Goal: Task Accomplishment & Management: Complete application form

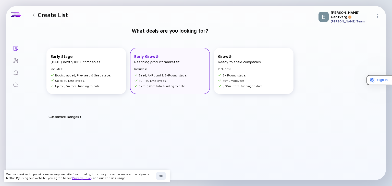
click at [157, 71] on div "Early Growth Reaching product market fit. Includes: Seed, A-Round & B-Round sta…" at bounding box center [160, 71] width 53 height 34
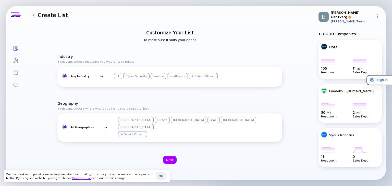
click at [202, 78] on div "Select Other..." at bounding box center [205, 76] width 21 height 4
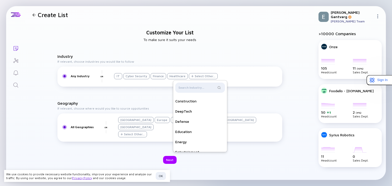
scroll to position [54, 0]
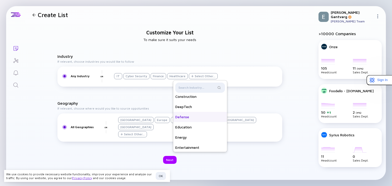
click at [197, 122] on div "Defense" at bounding box center [200, 117] width 54 height 10
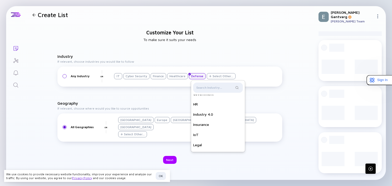
scroll to position [140, 0]
click at [224, 125] on div "Insurance" at bounding box center [218, 123] width 54 height 10
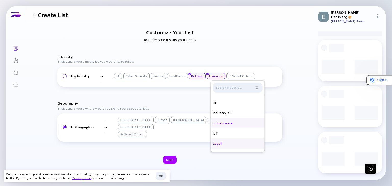
click at [231, 148] on div "Legal" at bounding box center [238, 144] width 54 height 10
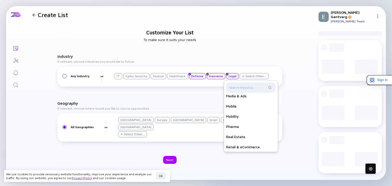
scroll to position [240, 0]
click at [244, 130] on div "Pharma" at bounding box center [251, 125] width 54 height 10
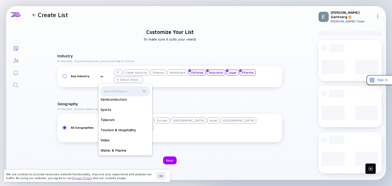
scroll to position [0, 0]
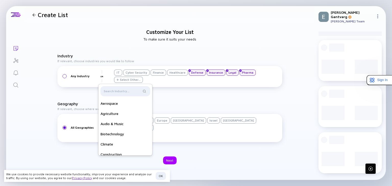
click at [200, 104] on div "Industry If relevant, choose industries you would like to follow Any Industry O…" at bounding box center [169, 99] width 225 height 91
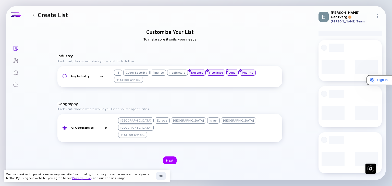
click at [221, 124] on div "Germany" at bounding box center [238, 121] width 35 height 6
click at [175, 74] on div "Healthcare" at bounding box center [177, 73] width 21 height 6
click at [158, 75] on div "Finance" at bounding box center [158, 73] width 16 height 6
click at [138, 75] on div "Cyber Security" at bounding box center [136, 73] width 26 height 6
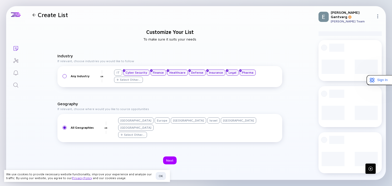
click at [134, 124] on div "United States" at bounding box center [135, 121] width 35 height 6
click at [207, 124] on div "Israel" at bounding box center [213, 121] width 12 height 6
click at [171, 157] on div "Next" at bounding box center [170, 161] width 14 height 8
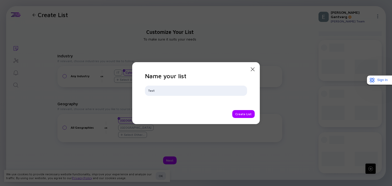
type input "Test"
click at [219, 108] on div "Name your list Test Create List" at bounding box center [196, 95] width 102 height 46
click at [245, 110] on div "Create List" at bounding box center [243, 114] width 22 height 8
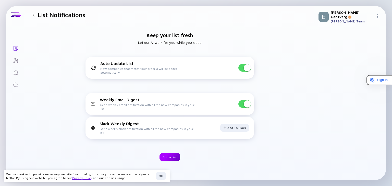
click at [168, 155] on div "Go to List" at bounding box center [169, 157] width 21 height 8
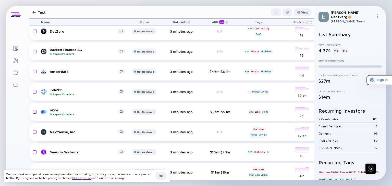
scroll to position [190, 0]
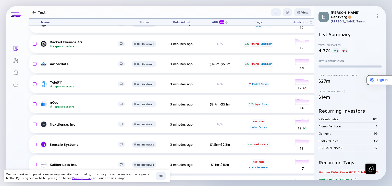
click at [303, 23] on span "Headcount" at bounding box center [301, 22] width 16 height 4
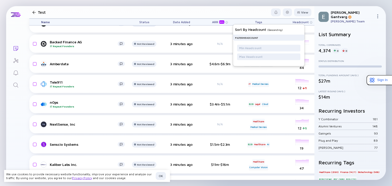
click at [258, 37] on div "Filter Headcount" at bounding box center [246, 38] width 23 height 4
click at [245, 35] on div "Filter Headcount" at bounding box center [268, 37] width 71 height 6
click at [255, 59] on input "text" at bounding box center [268, 56] width 59 height 5
type input "20"
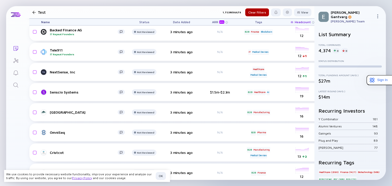
scroll to position [82, 0]
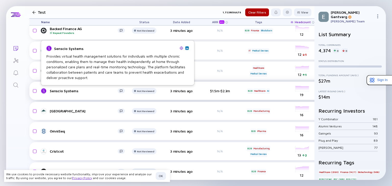
click at [58, 91] on div "Senscio Systems" at bounding box center [84, 91] width 68 height 4
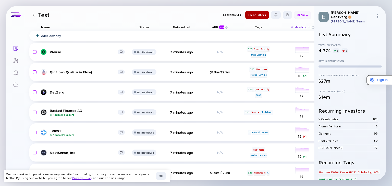
click at [301, 14] on div "View" at bounding box center [302, 15] width 17 height 8
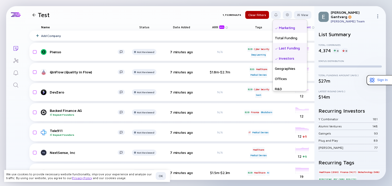
scroll to position [78, 0]
click at [273, 48] on div "Last Funding" at bounding box center [290, 48] width 34 height 10
click at [202, 11] on header "Test 1,722 Results Clear Filters View Name Status Tags ARR beta Founders Date A…" at bounding box center [169, 14] width 289 height 17
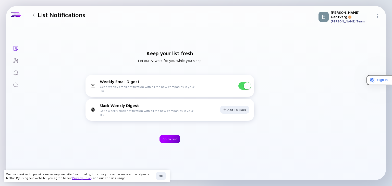
click at [168, 139] on div "Go to List" at bounding box center [169, 139] width 21 height 8
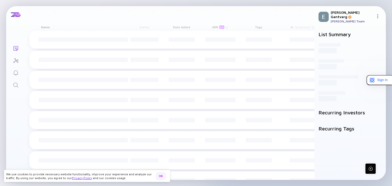
click at [161, 177] on div "OK" at bounding box center [161, 176] width 10 height 8
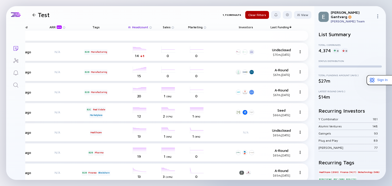
scroll to position [0, 166]
click at [282, 28] on span "Last Funding" at bounding box center [279, 27] width 18 height 4
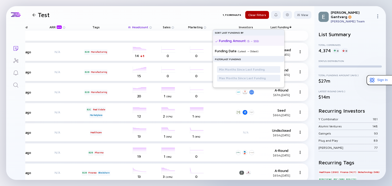
click at [236, 41] on div "Funding Amount" at bounding box center [232, 41] width 27 height 4
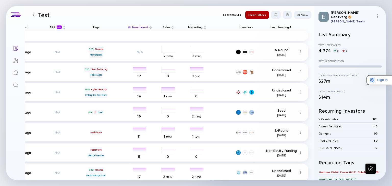
click at [282, 27] on span "Last Funding" at bounding box center [279, 27] width 18 height 4
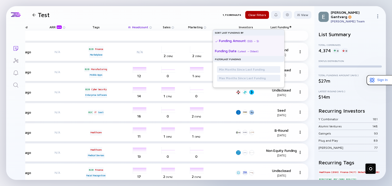
click at [245, 50] on div "( Latest → Oldest )" at bounding box center [247, 51] width 21 height 3
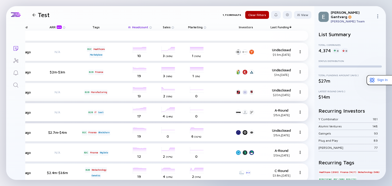
click at [298, 111] on img at bounding box center [299, 112] width 3 height 3
click at [302, 130] on div "Remove From List" at bounding box center [314, 131] width 41 height 10
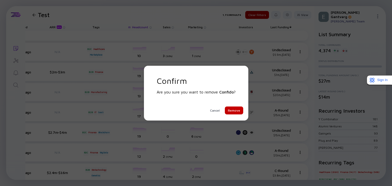
click at [235, 110] on div "Remove" at bounding box center [234, 111] width 18 height 8
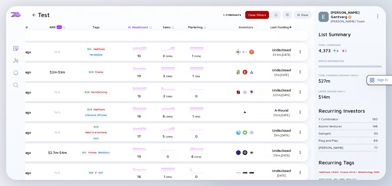
click at [280, 26] on span "Last Funding" at bounding box center [279, 27] width 18 height 4
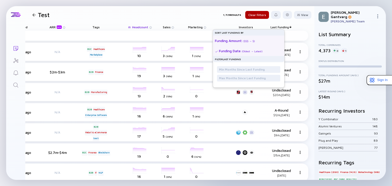
click at [234, 40] on div "Funding Amount" at bounding box center [228, 41] width 27 height 4
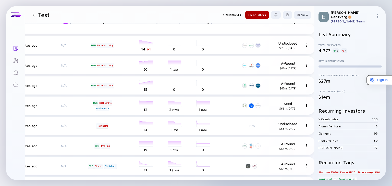
scroll to position [0, 156]
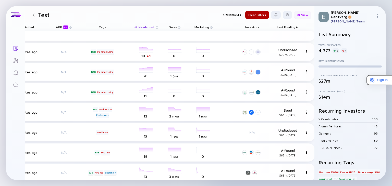
click at [300, 15] on div "View" at bounding box center [302, 15] width 17 height 8
click at [378, 16] on img at bounding box center [377, 16] width 4 height 4
click at [378, 14] on img at bounding box center [377, 16] width 4 height 4
click at [352, 60] on div "Settings" at bounding box center [361, 62] width 34 height 10
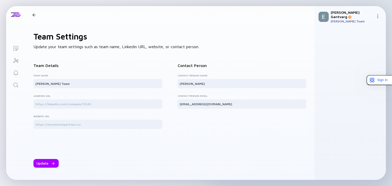
click at [35, 14] on div at bounding box center [33, 14] width 3 height 3
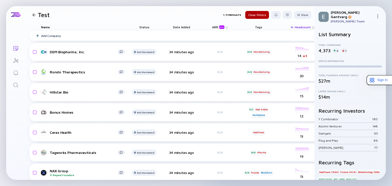
click at [16, 85] on icon "Search" at bounding box center [16, 85] width 6 height 6
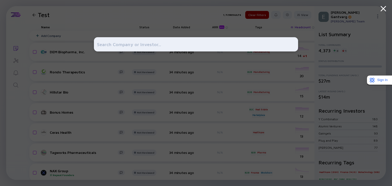
click at [385, 8] on icon at bounding box center [383, 8] width 9 height 9
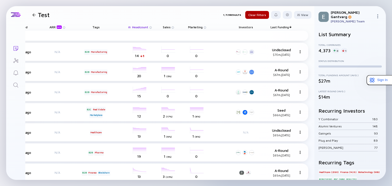
scroll to position [0, 166]
click at [298, 51] on img at bounding box center [299, 51] width 3 height 3
click at [299, 72] on div "Remove From List" at bounding box center [314, 71] width 41 height 10
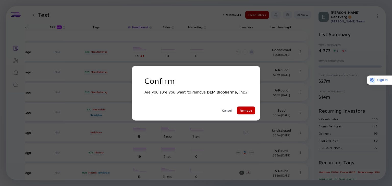
click at [246, 110] on div "Remove" at bounding box center [246, 111] width 18 height 8
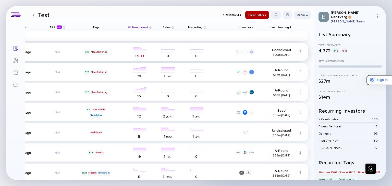
click at [298, 50] on div at bounding box center [300, 52] width 4 height 4
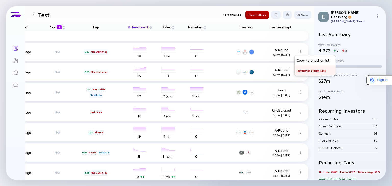
click at [301, 71] on div "Remove From List" at bounding box center [314, 71] width 41 height 10
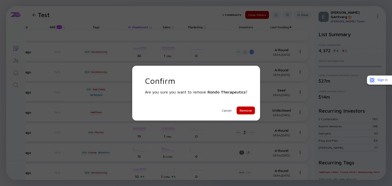
click at [244, 110] on div "Remove" at bounding box center [245, 111] width 18 height 8
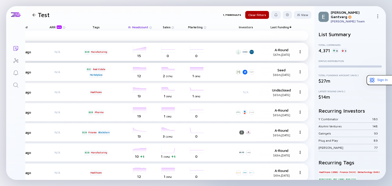
click at [27, 53] on div "35 minutes ago" at bounding box center [19, 52] width 29 height 4
click at [26, 52] on div "35 minutes ago" at bounding box center [19, 52] width 29 height 4
click at [28, 51] on div "35 minutes ago" at bounding box center [19, 52] width 29 height 4
click at [27, 52] on div "35 minutes ago" at bounding box center [19, 52] width 29 height 4
click at [26, 52] on div "35 minutes ago" at bounding box center [19, 52] width 29 height 4
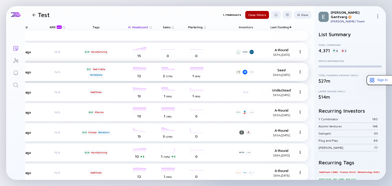
click at [26, 73] on div "35 minutes ago" at bounding box center [19, 72] width 29 height 4
click at [298, 52] on img at bounding box center [299, 51] width 3 height 3
click at [299, 70] on div "Remove From List" at bounding box center [314, 71] width 41 height 10
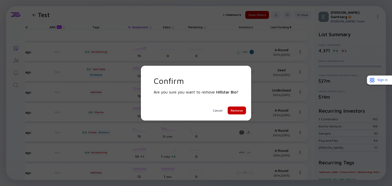
click at [237, 110] on div "Remove" at bounding box center [237, 111] width 18 height 8
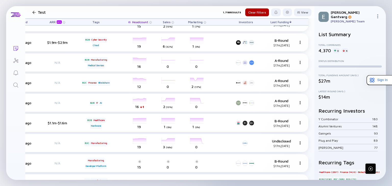
scroll to position [6638, 166]
